Goal: Navigation & Orientation: Understand site structure

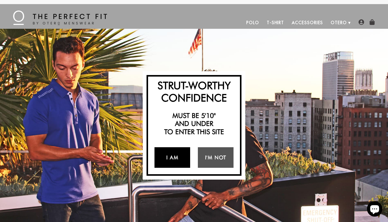
click at [181, 159] on link "I Am" at bounding box center [173, 157] width 36 height 21
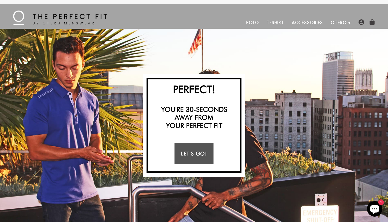
click at [277, 22] on link "T-Shirt" at bounding box center [275, 22] width 25 height 12
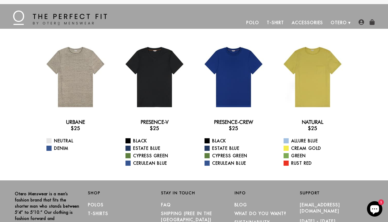
click at [255, 21] on link "Polo" at bounding box center [253, 22] width 21 height 12
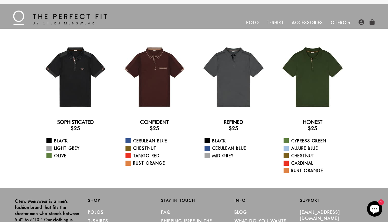
click at [310, 24] on link "Accessories" at bounding box center [307, 22] width 39 height 12
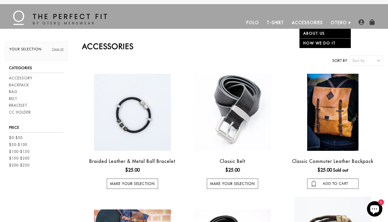
click at [341, 23] on link "Otero" at bounding box center [339, 22] width 24 height 12
